Goal: Transaction & Acquisition: Purchase product/service

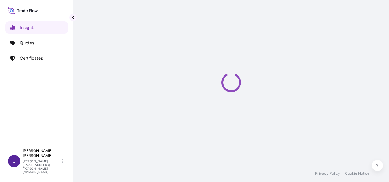
select select "2025"
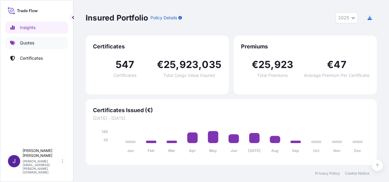
click at [29, 41] on p "Quotes" at bounding box center [27, 43] width 14 height 6
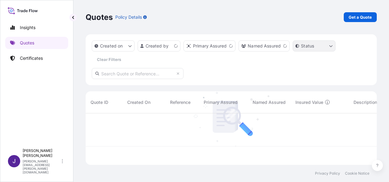
scroll to position [50, 286]
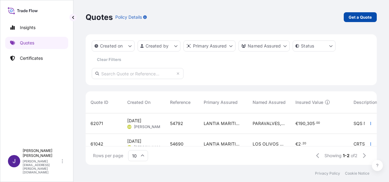
click at [363, 16] on p "Get a Quote" at bounding box center [359, 17] width 23 height 6
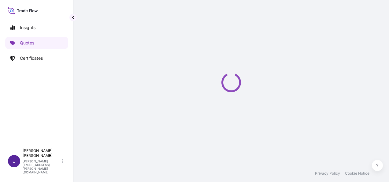
select select "Sea"
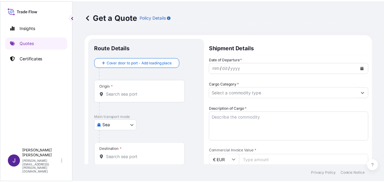
scroll to position [10, 0]
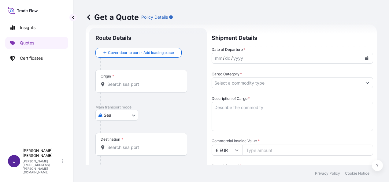
click at [125, 86] on input "Origin *" at bounding box center [143, 84] width 72 height 6
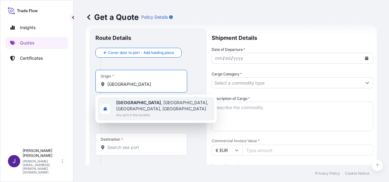
click at [149, 110] on span "[GEOGRAPHIC_DATA] , [GEOGRAPHIC_DATA], [GEOGRAPHIC_DATA], [GEOGRAPHIC_DATA]" at bounding box center [164, 105] width 96 height 12
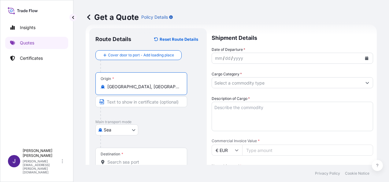
type input "[GEOGRAPHIC_DATA], [GEOGRAPHIC_DATA], [GEOGRAPHIC_DATA], [GEOGRAPHIC_DATA]"
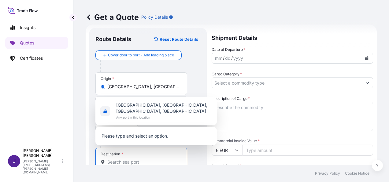
click at [121, 161] on input "Destination *" at bounding box center [143, 162] width 72 height 6
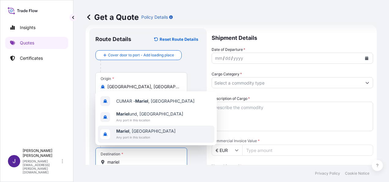
click at [123, 131] on b "Mariel" at bounding box center [122, 130] width 13 height 5
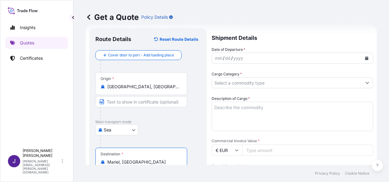
type input "Mariel, [GEOGRAPHIC_DATA]"
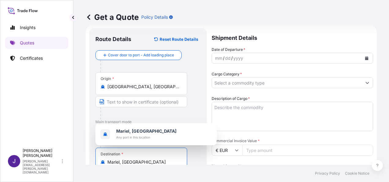
click at [365, 59] on icon "Calendar" at bounding box center [366, 58] width 3 height 4
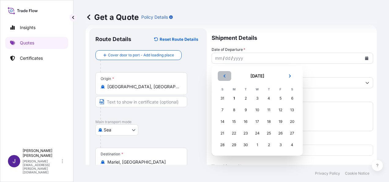
click at [223, 75] on icon "Previous" at bounding box center [225, 76] width 4 height 4
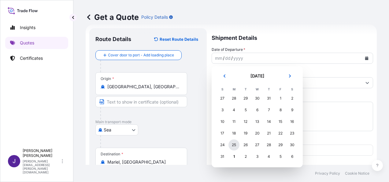
click at [231, 146] on div "25" at bounding box center [233, 144] width 11 height 11
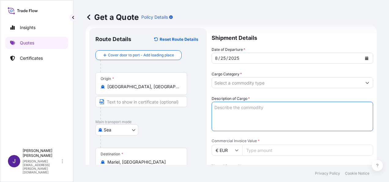
click at [239, 108] on textarea "Description of Cargo *" at bounding box center [292, 115] width 161 height 29
paste textarea "BANDEJAS PARA HUEVOS"
type textarea "BANDEJAS PARA HUEVOS"
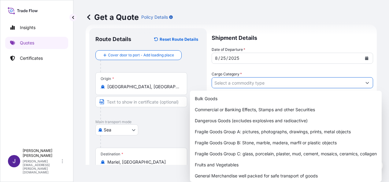
click at [246, 79] on input "Cargo Category *" at bounding box center [287, 82] width 150 height 11
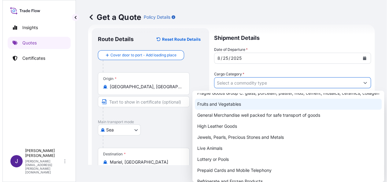
scroll to position [61, 0]
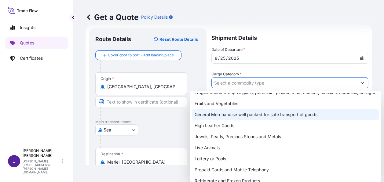
click at [234, 119] on div "General Merchandise well packed for safe transport of goods" at bounding box center [285, 114] width 187 height 11
type input "General Merchandise well packed for safe transport of goods"
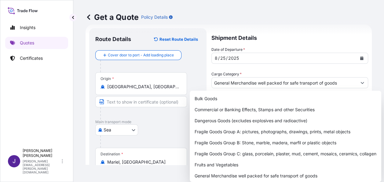
click at [280, 10] on div "Get a Quote Policy Details" at bounding box center [229, 17] width 286 height 34
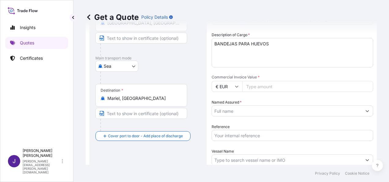
scroll to position [132, 0]
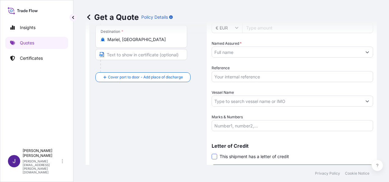
click at [214, 158] on span at bounding box center [215, 156] width 6 height 6
click at [212, 153] on input "This shipment has a letter of credit" at bounding box center [212, 153] width 0 height 0
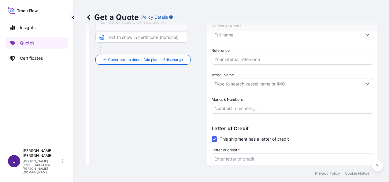
scroll to position [163, 0]
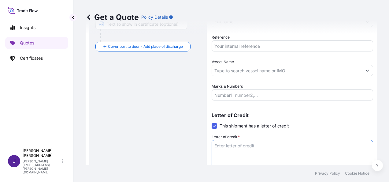
click at [239, 147] on textarea "Letter of credit *" at bounding box center [292, 154] width 161 height 29
paste textarea "SERRA SACOS Y GESTIÓN, S.L. POL. IND. EL PLA, 2A"
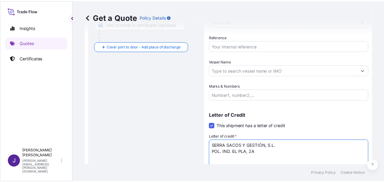
scroll to position [71, 0]
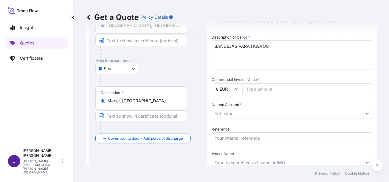
type textarea "SERRA SACOS Y GESTIÓN, S.L. POL. IND. EL PLA, 2A"
click at [257, 90] on input "Commercial Invoice Value *" at bounding box center [307, 88] width 131 height 11
type input "17146.36"
click at [246, 115] on input "Named Assured *" at bounding box center [287, 113] width 150 height 11
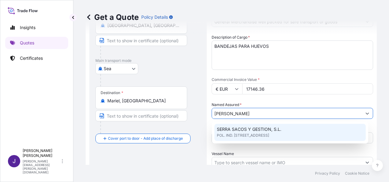
click at [248, 130] on span "SERRA SACOS Y GESTION, S.L." at bounding box center [249, 129] width 64 height 6
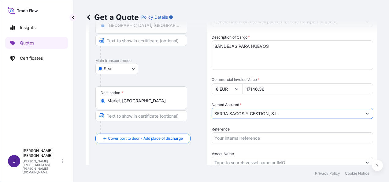
type input "SERRA SACOS Y GESTION, S.L."
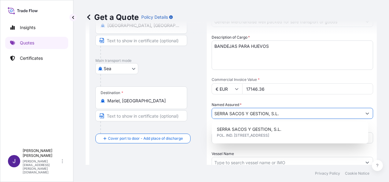
click at [242, 158] on input "Vessel Name" at bounding box center [287, 162] width 150 height 11
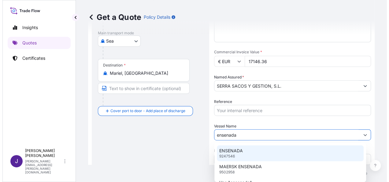
scroll to position [132, 0]
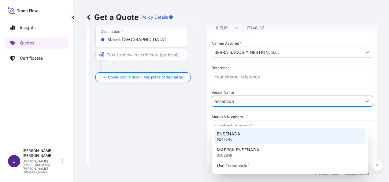
click at [241, 135] on div "ENSENADA 9247546" at bounding box center [289, 136] width 151 height 16
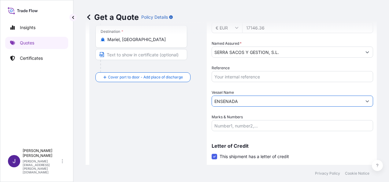
type input "ENSENADA"
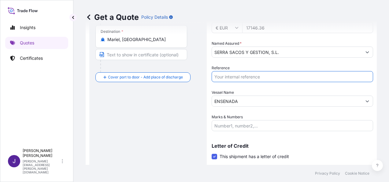
click at [260, 78] on input "Reference" at bounding box center [292, 76] width 161 height 11
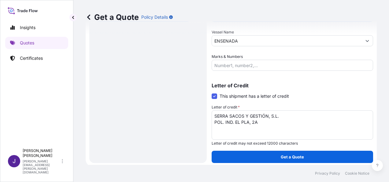
scroll to position [194, 0]
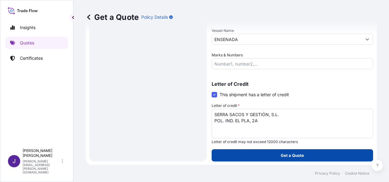
type input "52896"
click at [292, 155] on p "Get a Quote" at bounding box center [292, 155] width 23 height 6
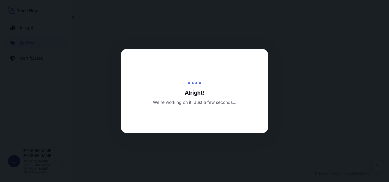
select select "Sea"
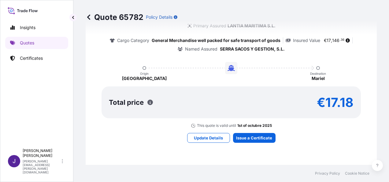
scroll to position [523, 0]
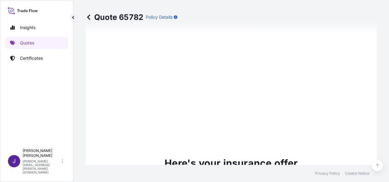
type input "POL. IND. EL PLA, 2 A"
type input "[DATE]"
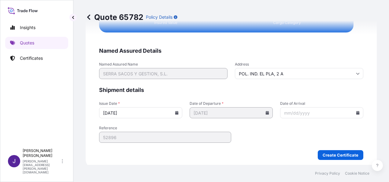
scroll to position [1248, 0]
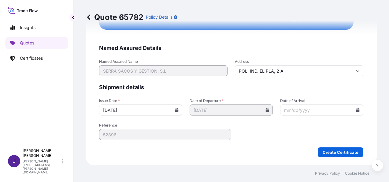
click at [249, 142] on form "Named Assured Details Named Assured Name SERRA SACOS Y GESTION, S.L. Address PO…" at bounding box center [231, 100] width 264 height 112
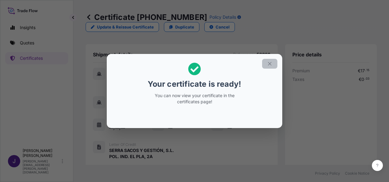
click at [270, 65] on icon "button" at bounding box center [270, 64] width 6 height 6
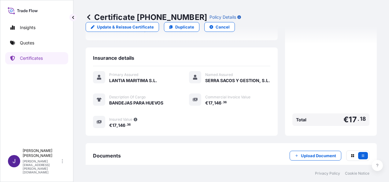
scroll to position [157, 0]
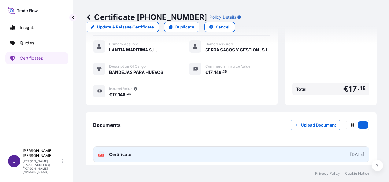
click at [260, 150] on link "PDF Certificate [DATE]" at bounding box center [231, 154] width 276 height 16
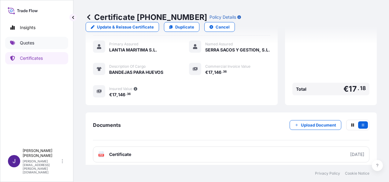
click at [26, 41] on p "Quotes" at bounding box center [27, 43] width 14 height 6
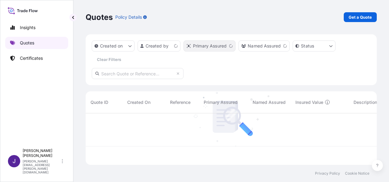
scroll to position [50, 286]
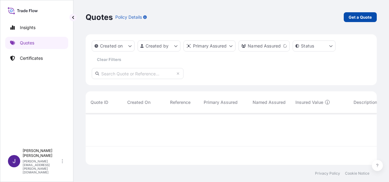
click at [367, 17] on p "Get a Quote" at bounding box center [359, 17] width 23 height 6
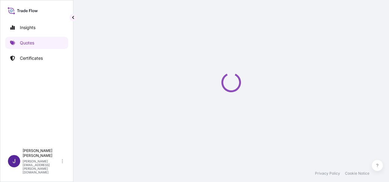
scroll to position [10, 0]
select select "Sea"
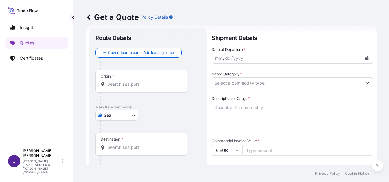
click at [142, 88] on div "Origin *" at bounding box center [141, 81] width 92 height 23
click at [142, 87] on input "Origin *" at bounding box center [143, 84] width 72 height 6
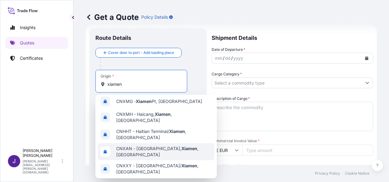
scroll to position [26, 0]
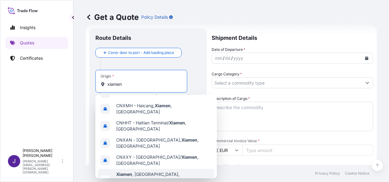
click at [150, 171] on span "[GEOGRAPHIC_DATA] , [GEOGRAPHIC_DATA], [GEOGRAPHIC_DATA]" at bounding box center [164, 177] width 96 height 12
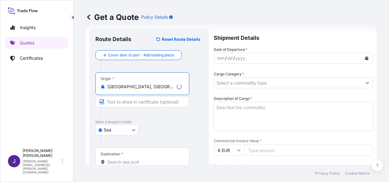
type input "[GEOGRAPHIC_DATA], [GEOGRAPHIC_DATA], [GEOGRAPHIC_DATA]"
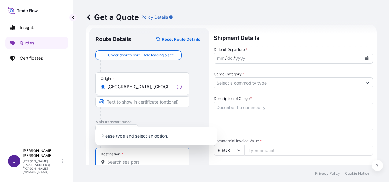
click at [130, 161] on input "Destination *" at bounding box center [144, 162] width 74 height 6
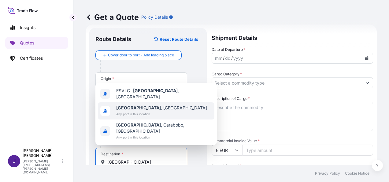
click at [134, 110] on b "[GEOGRAPHIC_DATA]" at bounding box center [138, 107] width 45 height 5
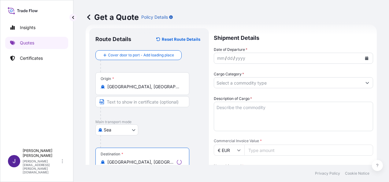
type input "[GEOGRAPHIC_DATA], [GEOGRAPHIC_DATA]"
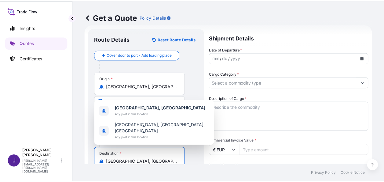
scroll to position [71, 0]
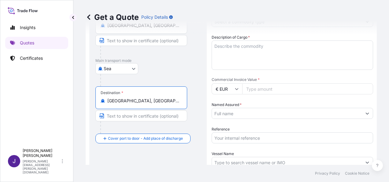
click at [249, 162] on input "Vessel Name" at bounding box center [287, 162] width 150 height 11
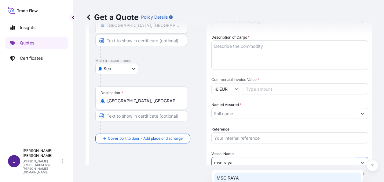
click at [245, 178] on div "MSC RAYA 9930052" at bounding box center [287, 180] width 147 height 16
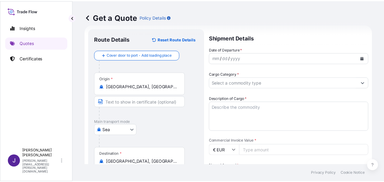
scroll to position [0, 0]
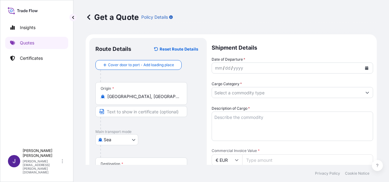
type input "MSC RAYA"
click at [365, 66] on icon "Calendar" at bounding box center [367, 68] width 4 height 4
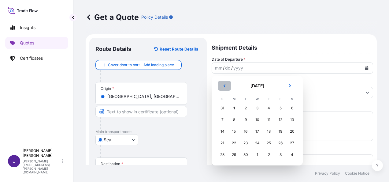
click at [223, 86] on icon "Previous" at bounding box center [225, 86] width 4 height 4
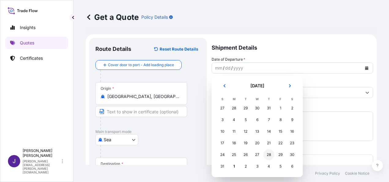
click at [269, 153] on div "28" at bounding box center [268, 154] width 11 height 11
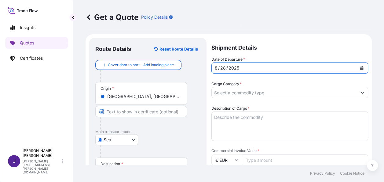
click at [255, 90] on input "Cargo Category *" at bounding box center [284, 92] width 145 height 11
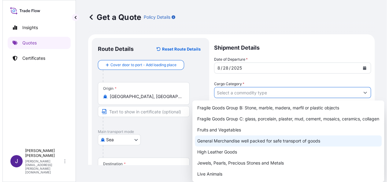
scroll to position [61, 0]
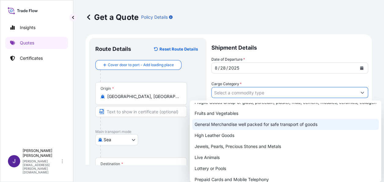
click at [231, 129] on div "General Merchandise well packed for safe transport of goods" at bounding box center [285, 124] width 187 height 11
type input "General Merchandise well packed for safe transport of goods"
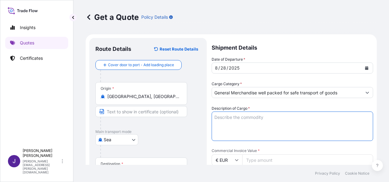
drag, startPoint x: 244, startPoint y: 117, endPoint x: 248, endPoint y: 120, distance: 5.0
click at [245, 117] on textarea "Description of Cargo *" at bounding box center [292, 125] width 161 height 29
click at [241, 118] on textarea "Description of Cargo *" at bounding box center [292, 125] width 161 height 29
paste textarea "METAL ANTI-PIGEON, REFLECTIVE TAPE, COCKROACH"
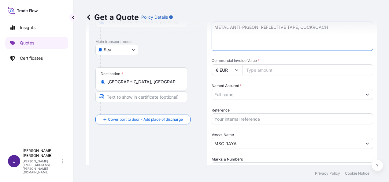
scroll to position [92, 0]
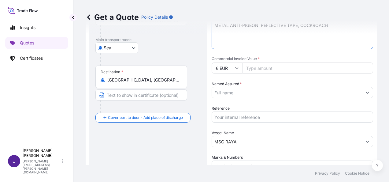
type textarea "METAL ANTI-PIGEON, REFLECTIVE TAPE, COCKROACH"
click at [281, 67] on input "Commercial Invoice Value *" at bounding box center [307, 67] width 131 height 11
type input "10215.70"
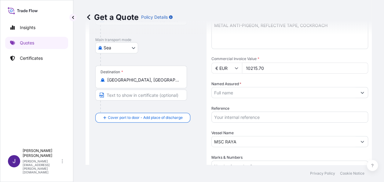
click at [268, 90] on input "Named Assured *" at bounding box center [284, 92] width 145 height 11
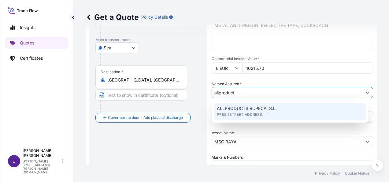
click at [277, 114] on div "ALLPRODUCTS RUPECA, S.L. Pº 55. [STREET_ADDRESS]" at bounding box center [289, 111] width 151 height 17
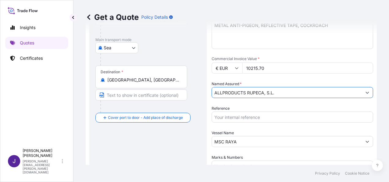
type input "ALLPRODUCTS RUPECA, S.L."
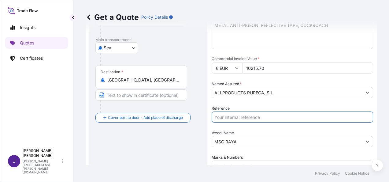
click at [268, 121] on input "Reference" at bounding box center [292, 116] width 161 height 11
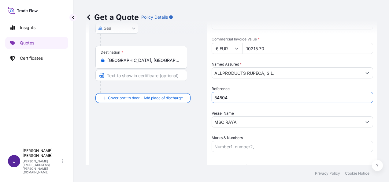
scroll to position [147, 0]
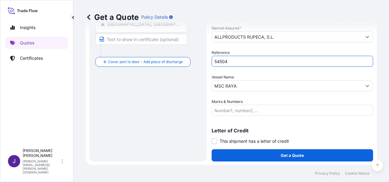
type input "54504"
click at [213, 141] on span at bounding box center [215, 141] width 6 height 6
click at [212, 138] on input "This shipment has a letter of credit" at bounding box center [212, 138] width 0 height 0
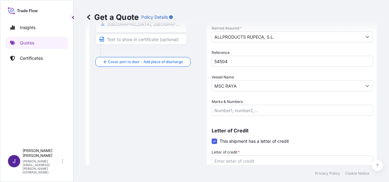
click at [229, 161] on textarea "Letter of credit *" at bounding box center [292, 169] width 161 height 29
paste textarea "ALLPRODUCTS RUPECA, S.L. [STREET_ADDRESS]"
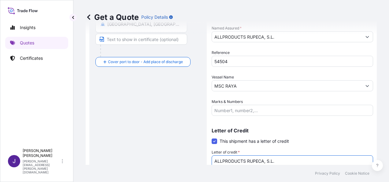
scroll to position [152, 0]
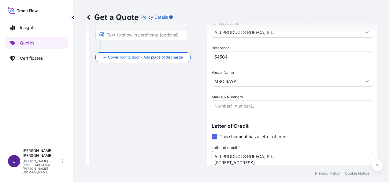
type textarea "ALLPRODUCTS RUPECA, S.L. [STREET_ADDRESS]"
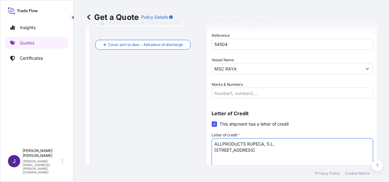
scroll to position [194, 0]
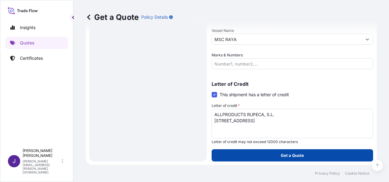
click at [287, 155] on p "Get a Quote" at bounding box center [292, 155] width 23 height 6
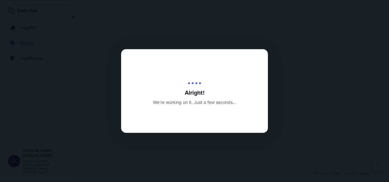
select select "Sea"
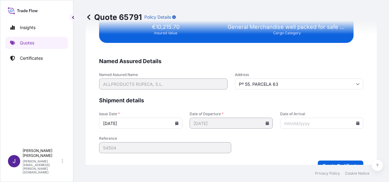
scroll to position [1248, 0]
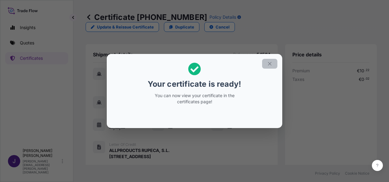
click at [271, 64] on icon "button" at bounding box center [270, 64] width 6 height 6
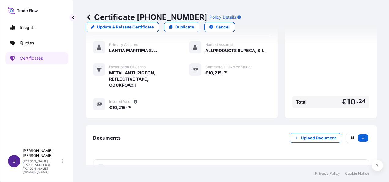
scroll to position [157, 0]
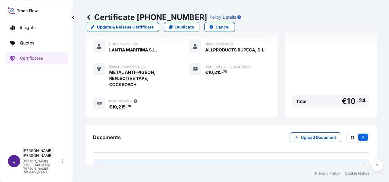
click at [171, 158] on link "PDF Certificate [DATE]" at bounding box center [231, 166] width 276 height 16
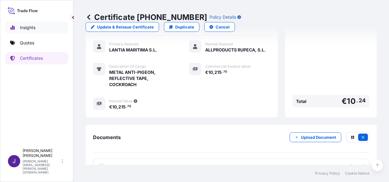
click at [34, 28] on p "Insights" at bounding box center [28, 27] width 16 height 6
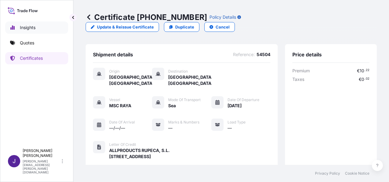
select select "2025"
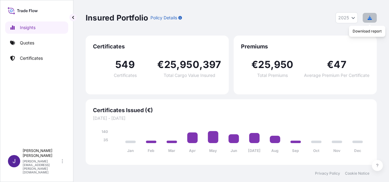
click at [370, 18] on icon "button" at bounding box center [369, 18] width 4 height 4
